Goal: Entertainment & Leisure: Browse casually

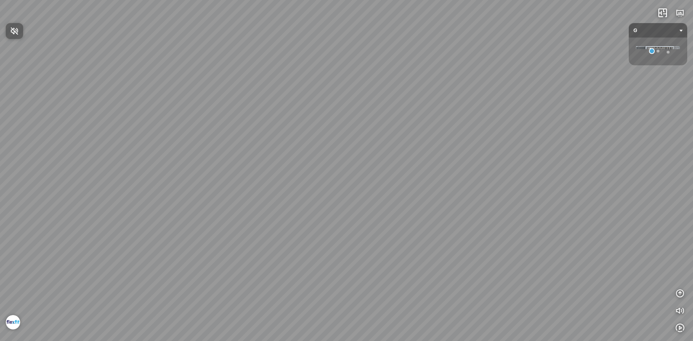
click at [657, 52] on div at bounding box center [346, 170] width 693 height 341
click at [657, 52] on div at bounding box center [657, 51] width 3 height 3
drag, startPoint x: 545, startPoint y: 135, endPoint x: 401, endPoint y: 99, distance: 148.4
click at [403, 99] on div "1F" at bounding box center [346, 170] width 693 height 341
click at [209, 120] on div at bounding box center [210, 121] width 23 height 19
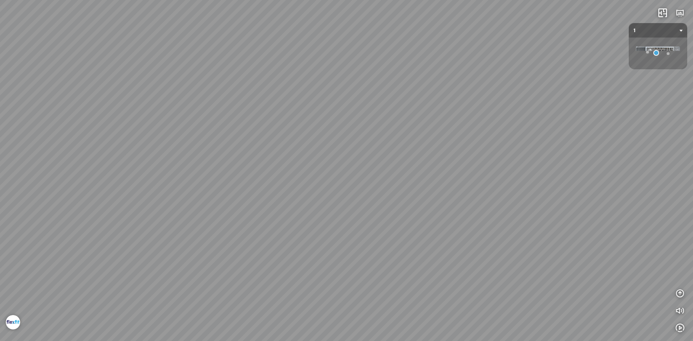
drag, startPoint x: 440, startPoint y: 178, endPoint x: 121, endPoint y: 140, distance: 321.9
click at [121, 140] on div "G 2F" at bounding box center [346, 170] width 693 height 341
click at [350, 131] on div "G 2F" at bounding box center [346, 170] width 693 height 341
drag, startPoint x: 294, startPoint y: 127, endPoint x: 491, endPoint y: 97, distance: 200.1
click at [481, 99] on div "G 2F" at bounding box center [346, 170] width 693 height 341
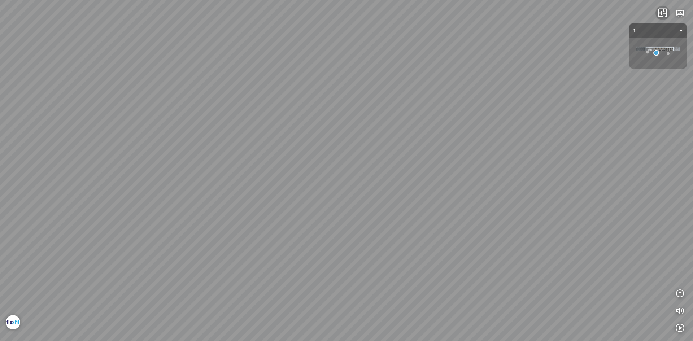
click at [664, 10] on icon "button" at bounding box center [662, 13] width 9 height 9
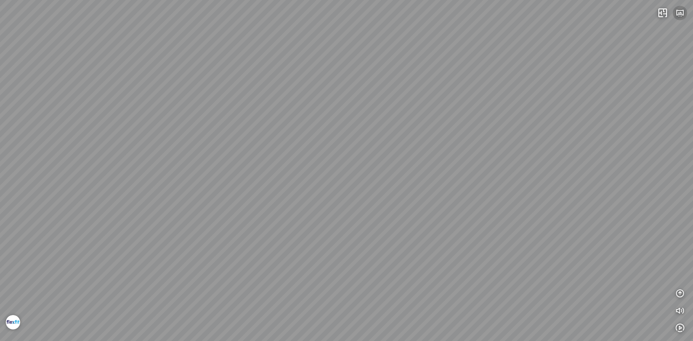
click at [682, 13] on icon "button" at bounding box center [679, 13] width 9 height 9
click at [678, 48] on div "1" at bounding box center [680, 50] width 14 height 16
drag, startPoint x: 420, startPoint y: 158, endPoint x: 519, endPoint y: 34, distance: 158.9
click at [519, 34] on div "2F" at bounding box center [346, 170] width 693 height 341
drag, startPoint x: 560, startPoint y: 93, endPoint x: 297, endPoint y: 89, distance: 262.7
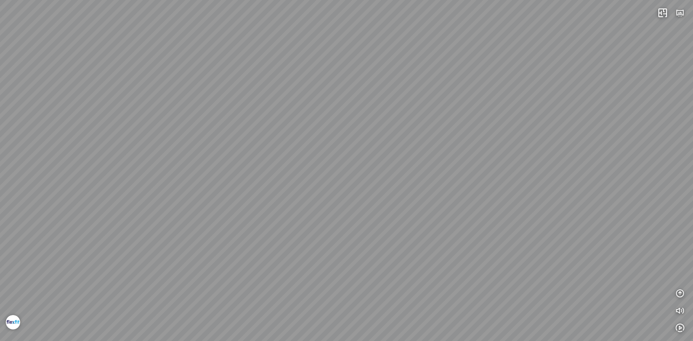
click at [302, 86] on div "2F" at bounding box center [346, 170] width 693 height 341
drag, startPoint x: 452, startPoint y: 99, endPoint x: 274, endPoint y: 146, distance: 184.3
click at [274, 145] on div "2F" at bounding box center [346, 170] width 693 height 341
drag, startPoint x: 185, startPoint y: 142, endPoint x: 160, endPoint y: 142, distance: 24.9
click at [160, 142] on div "2F" at bounding box center [346, 170] width 693 height 341
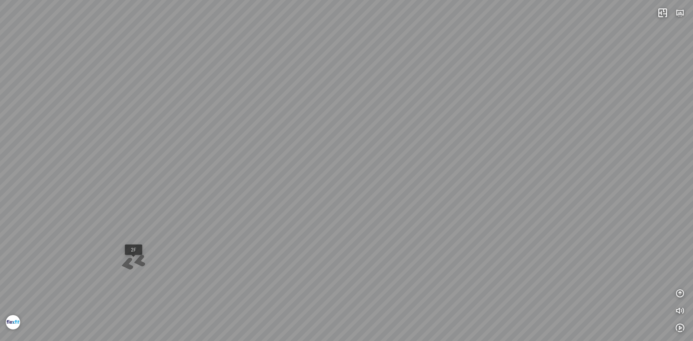
drag, startPoint x: 392, startPoint y: 146, endPoint x: 343, endPoint y: 163, distance: 51.8
click at [343, 165] on div "2F" at bounding box center [346, 170] width 693 height 341
click at [675, 14] on button "button" at bounding box center [680, 13] width 14 height 14
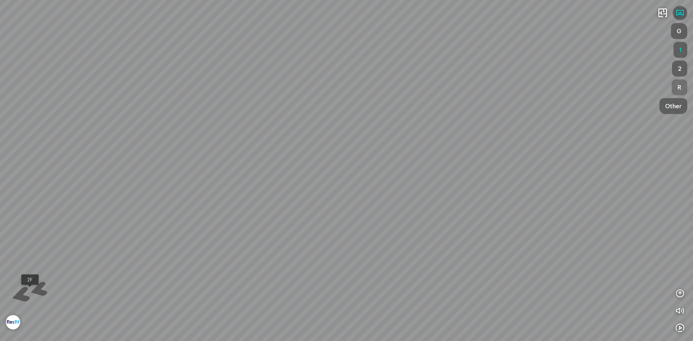
click at [680, 87] on span "R" at bounding box center [679, 87] width 4 height 9
drag, startPoint x: 390, startPoint y: 110, endPoint x: 138, endPoint y: 67, distance: 255.9
click at [131, 64] on div "Floor 3" at bounding box center [346, 170] width 693 height 341
drag, startPoint x: 365, startPoint y: 95, endPoint x: 194, endPoint y: 100, distance: 171.1
click at [187, 97] on div "Floor 3" at bounding box center [346, 170] width 693 height 341
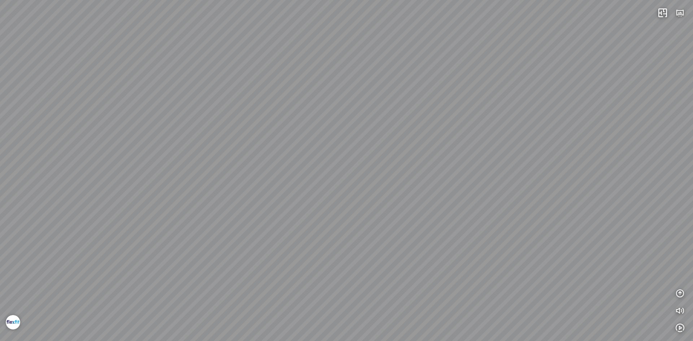
drag, startPoint x: 251, startPoint y: 88, endPoint x: 375, endPoint y: 100, distance: 124.0
click at [182, 93] on div "Floor 3" at bounding box center [346, 170] width 693 height 341
drag, startPoint x: 473, startPoint y: 104, endPoint x: 310, endPoint y: 165, distance: 173.6
click at [308, 165] on div "Floor 3" at bounding box center [346, 170] width 693 height 341
drag, startPoint x: 261, startPoint y: 208, endPoint x: 210, endPoint y: 225, distance: 53.1
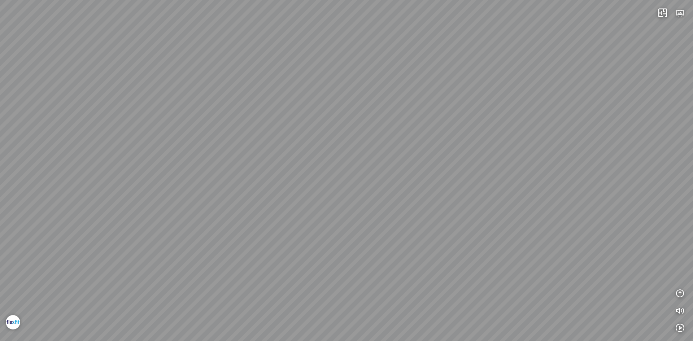
click at [217, 233] on div "Floor 3" at bounding box center [346, 170] width 693 height 341
drag, startPoint x: 249, startPoint y: 240, endPoint x: 185, endPoint y: 145, distance: 115.4
click at [183, 147] on div "Floor 3" at bounding box center [346, 170] width 693 height 341
drag, startPoint x: 192, startPoint y: 183, endPoint x: 0, endPoint y: 294, distance: 221.9
click at [0, 294] on div "Floor 3" at bounding box center [346, 170] width 693 height 341
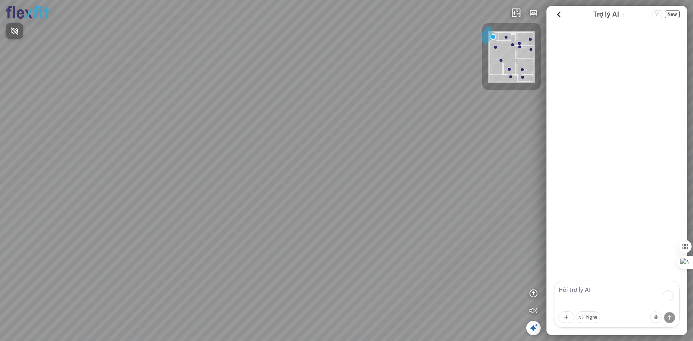
scroll to position [136, 0]
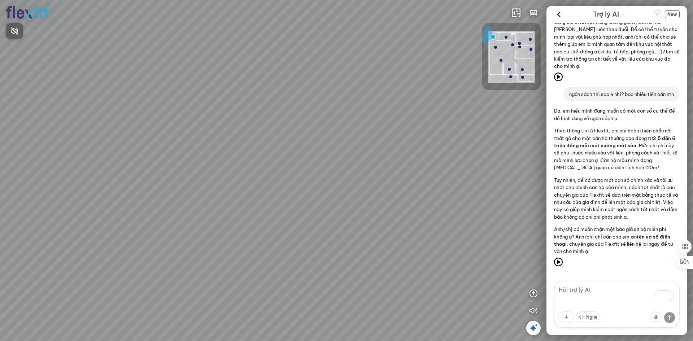
click at [559, 14] on div at bounding box center [346, 170] width 693 height 341
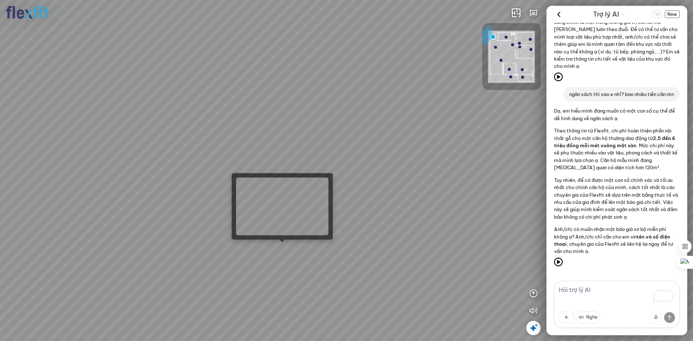
click at [279, 245] on div at bounding box center [346, 170] width 693 height 341
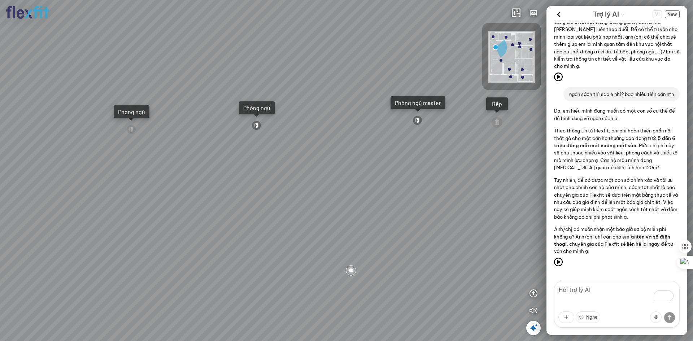
drag, startPoint x: 408, startPoint y: 210, endPoint x: 286, endPoint y: 201, distance: 122.7
click at [295, 199] on div "Ban công Bếp Phòng ngủ master Phòng ngủ Phòng ngủ" at bounding box center [346, 170] width 693 height 341
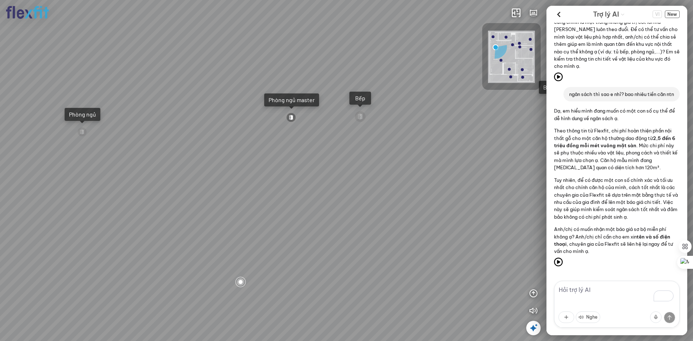
drag, startPoint x: 393, startPoint y: 224, endPoint x: 289, endPoint y: 216, distance: 103.9
click at [296, 215] on div "Ban công Bếp Phòng ngủ master Phòng ngủ Phòng ngủ" at bounding box center [346, 170] width 693 height 341
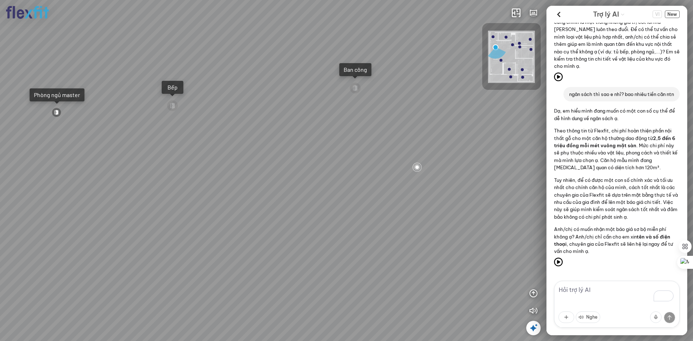
drag, startPoint x: 296, startPoint y: 244, endPoint x: 275, endPoint y: 250, distance: 21.2
click at [283, 246] on div "Ban công Bếp Phòng ngủ master Phòng ngủ Phòng ngủ" at bounding box center [346, 170] width 693 height 341
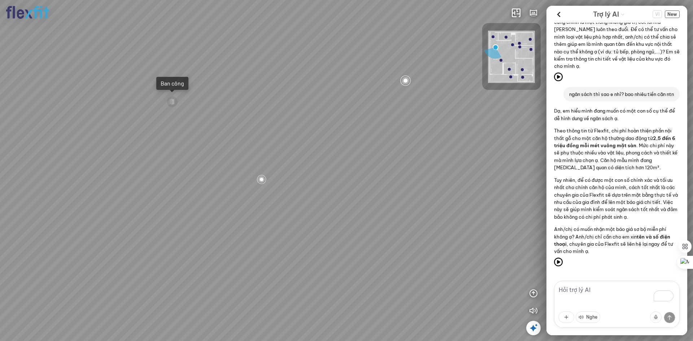
drag, startPoint x: 316, startPoint y: 254, endPoint x: 254, endPoint y: 266, distance: 63.5
click at [259, 262] on div "Ban công Bếp Phòng ngủ master Phòng ngủ Phòng ngủ" at bounding box center [346, 170] width 693 height 341
drag, startPoint x: 343, startPoint y: 270, endPoint x: 334, endPoint y: 303, distance: 34.3
click at [307, 316] on div "Ban công Bếp Phòng ngủ master Phòng ngủ Phòng ngủ" at bounding box center [346, 170] width 693 height 341
drag, startPoint x: 260, startPoint y: 278, endPoint x: 170, endPoint y: 267, distance: 90.9
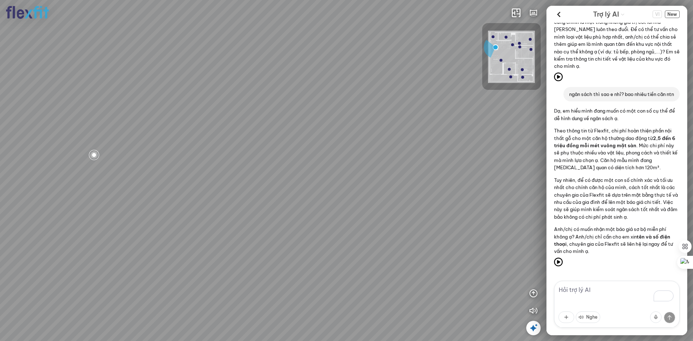
click at [178, 268] on div "Ban công Bếp Phòng ngủ master Phòng ngủ Phòng ngủ" at bounding box center [346, 170] width 693 height 341
drag, startPoint x: 232, startPoint y: 269, endPoint x: 227, endPoint y: 269, distance: 4.3
click at [205, 269] on div "Ban công Bếp Phòng ngủ master Phòng ngủ Phòng ngủ" at bounding box center [346, 170] width 693 height 341
drag, startPoint x: 219, startPoint y: 262, endPoint x: 184, endPoint y: 262, distance: 35.4
click at [184, 262] on div "Ban công Bếp Phòng ngủ master Phòng ngủ Phòng ngủ" at bounding box center [346, 170] width 693 height 341
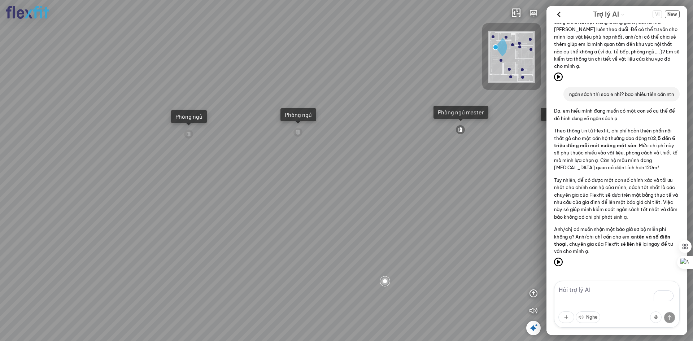
drag, startPoint x: 326, startPoint y: 258, endPoint x: 227, endPoint y: 258, distance: 98.5
click at [227, 258] on div "Ban công Bếp Phòng ngủ master Phòng ngủ Phòng ngủ" at bounding box center [346, 170] width 693 height 341
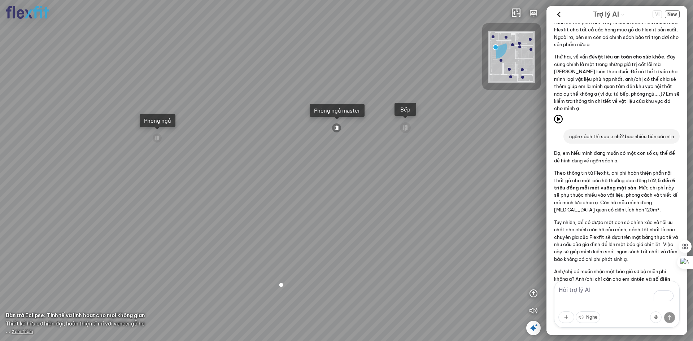
scroll to position [136, 0]
